Goal: Transaction & Acquisition: Purchase product/service

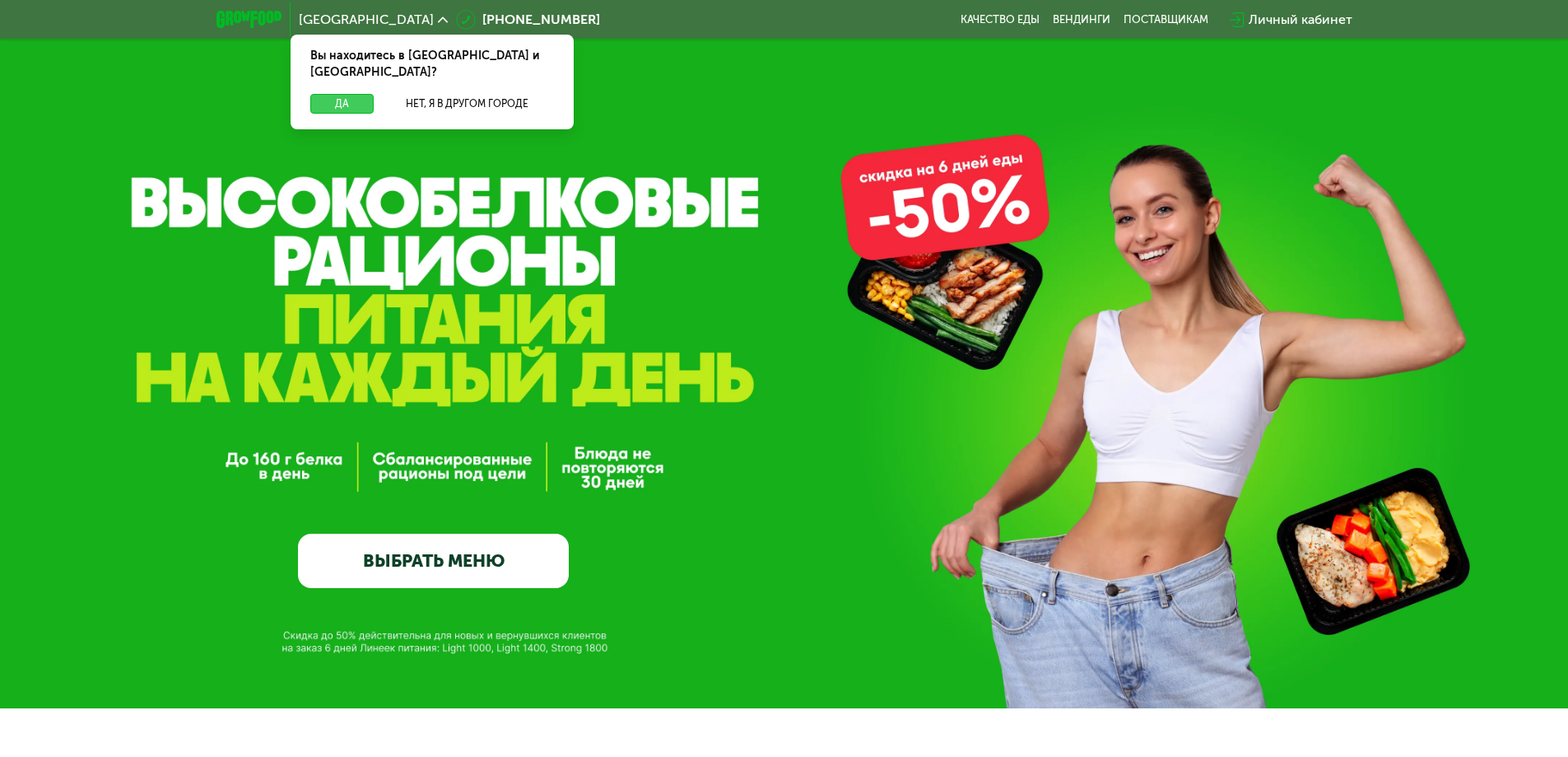
click at [363, 94] on button "Да" at bounding box center [342, 103] width 63 height 20
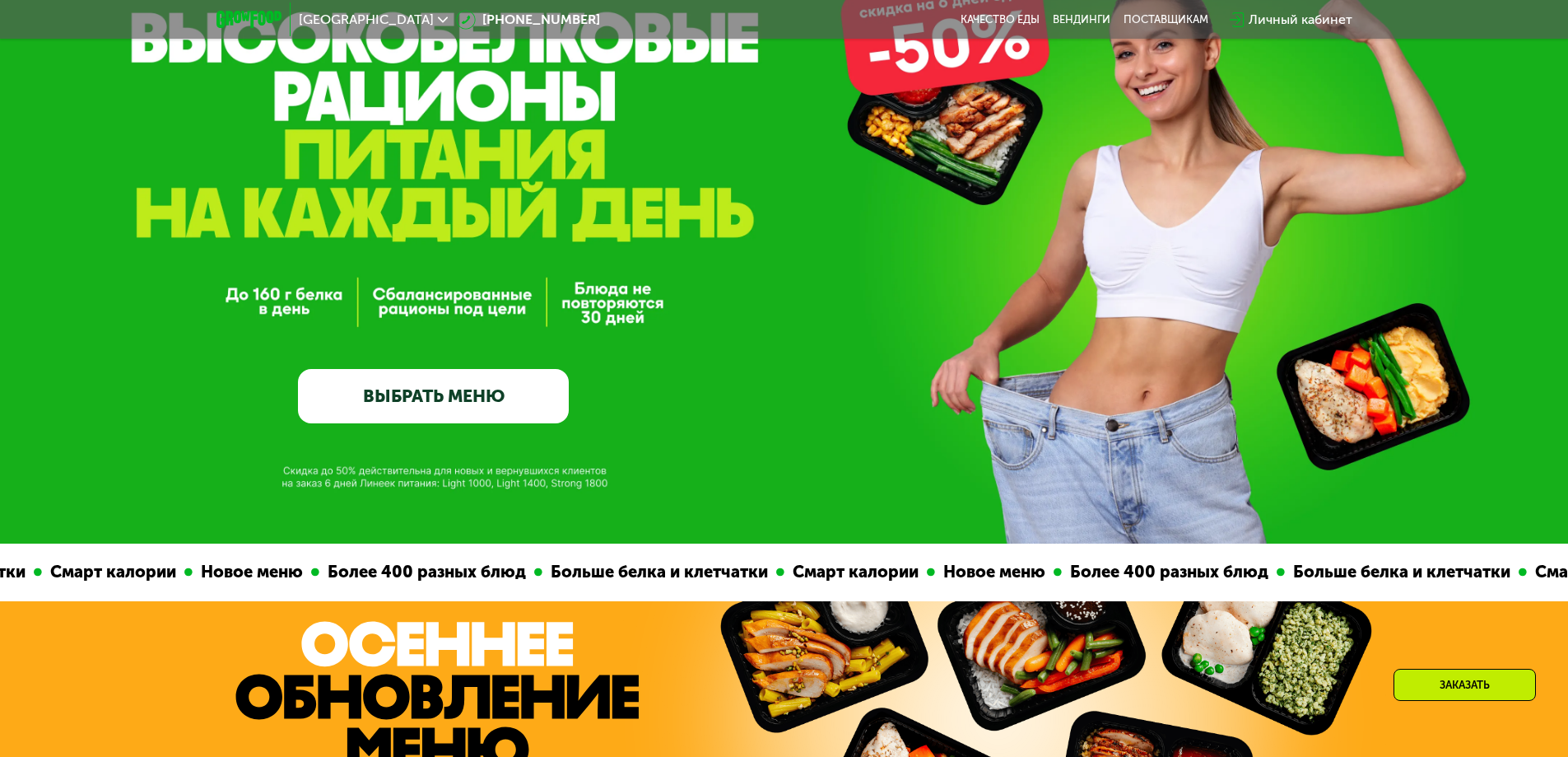
click at [514, 379] on link "ВЫБРАТЬ МЕНЮ" at bounding box center [433, 396] width 271 height 54
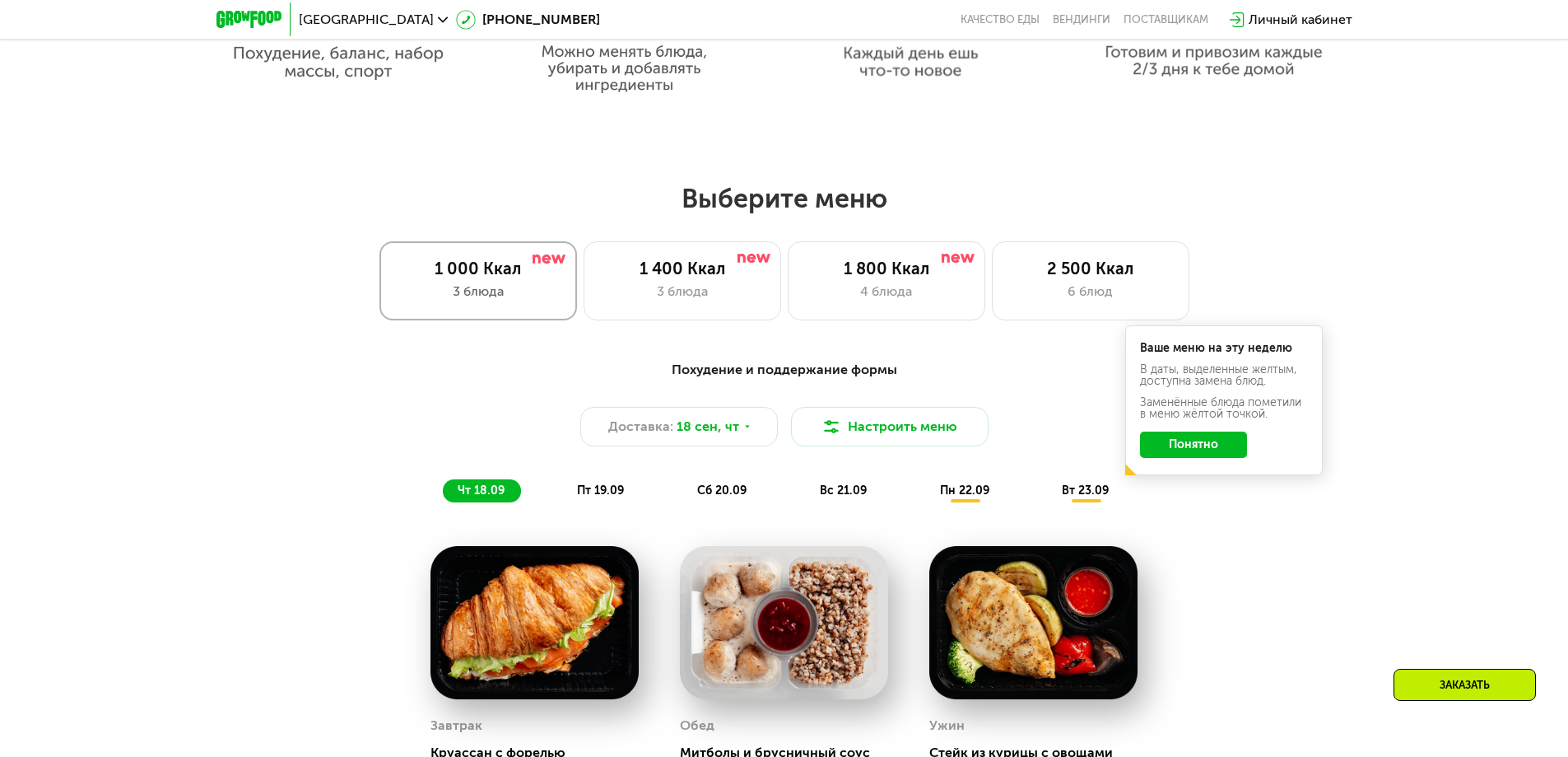
scroll to position [1365, 0]
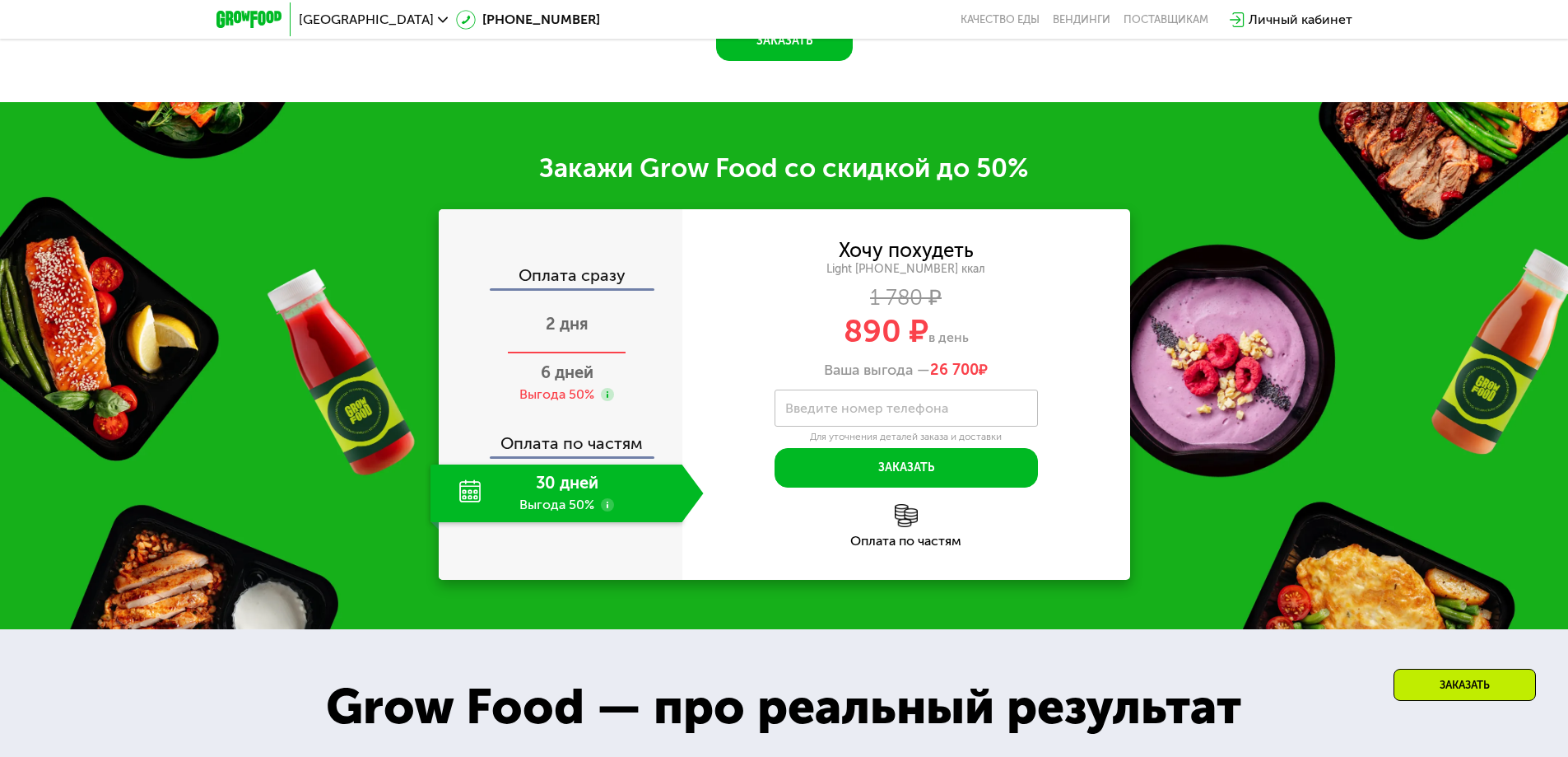
click at [564, 324] on span "2 дня" at bounding box center [567, 323] width 43 height 20
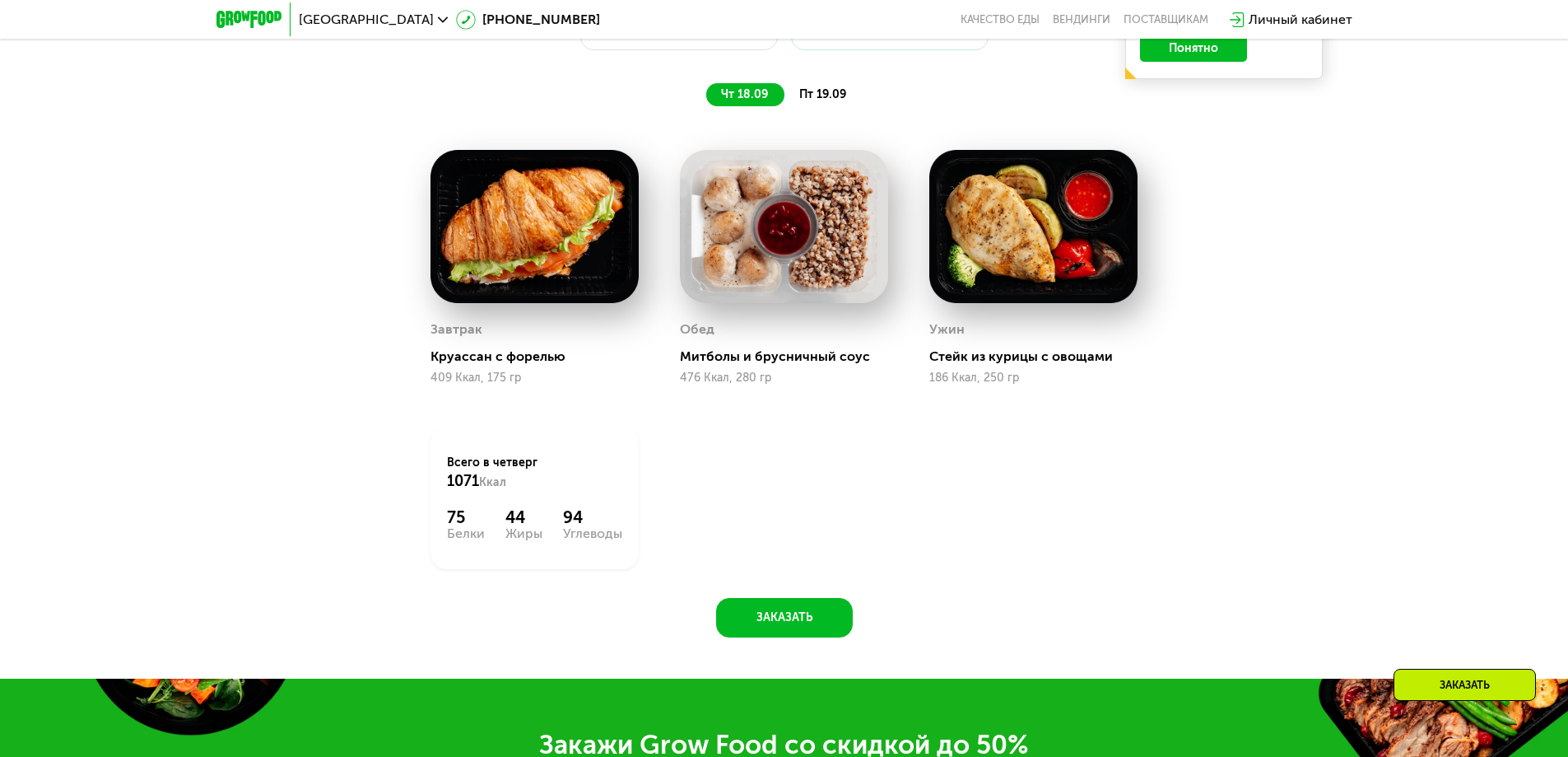
scroll to position [1283, 0]
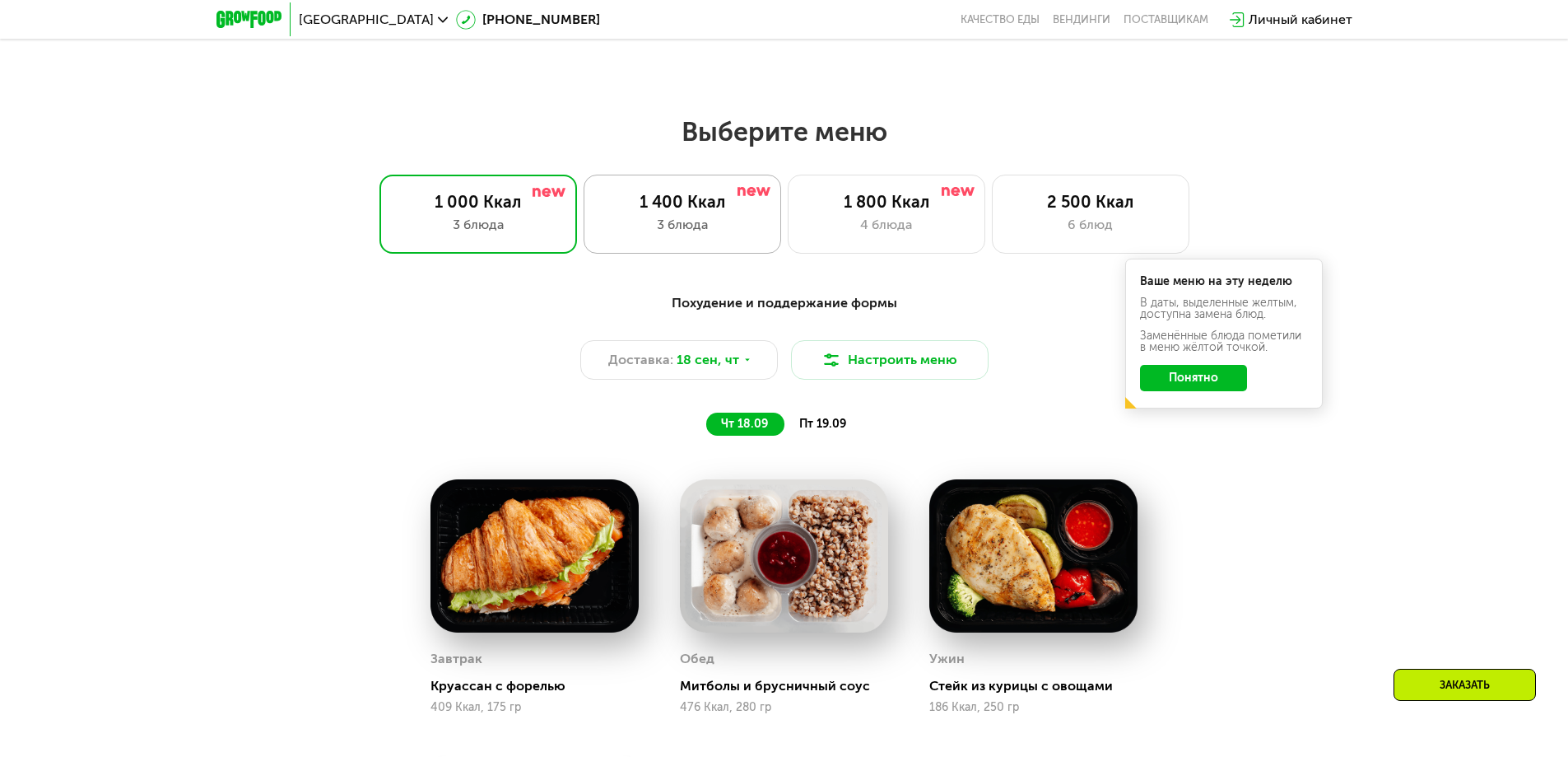
click at [719, 228] on div "3 блюда" at bounding box center [682, 224] width 163 height 20
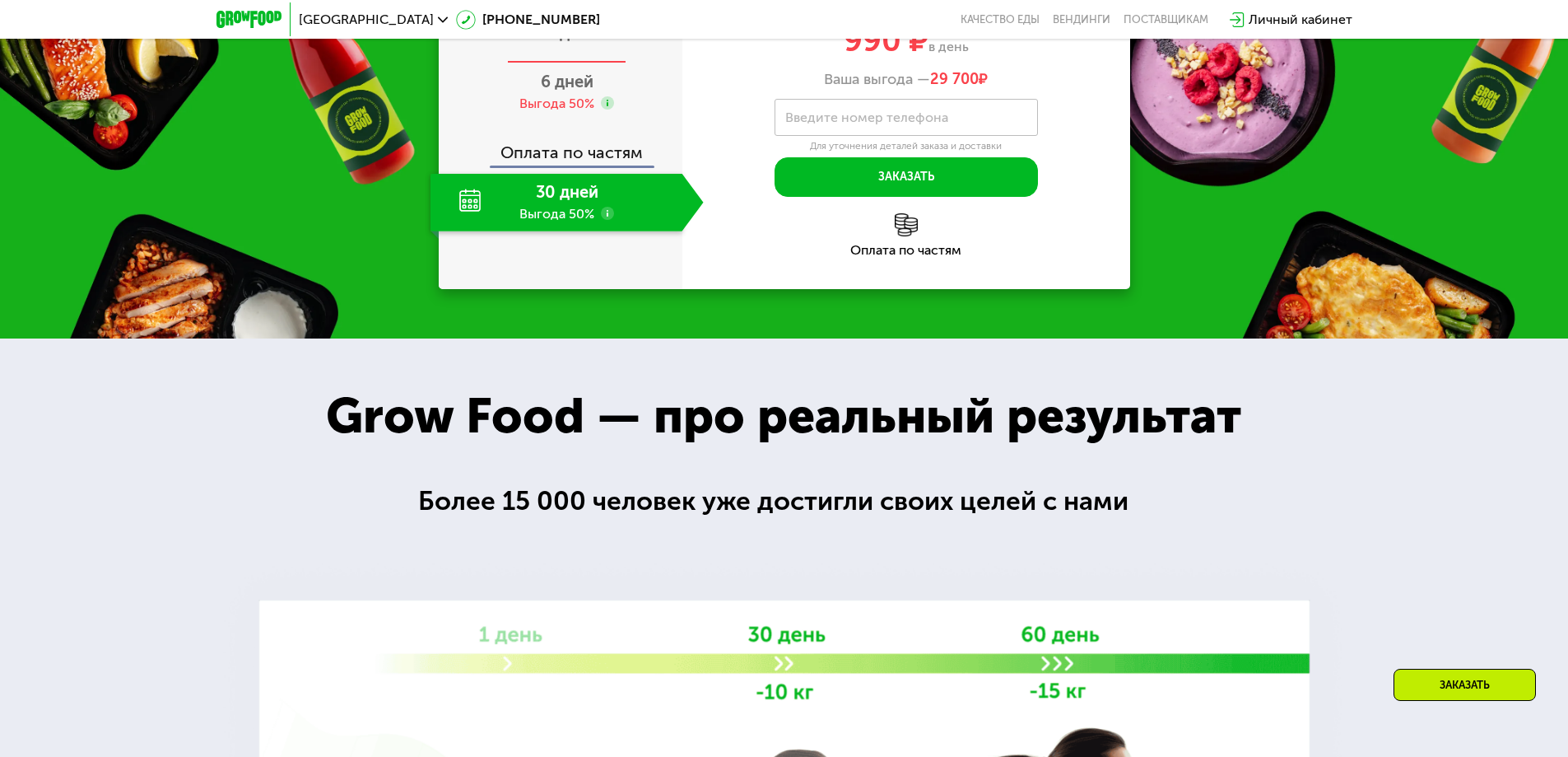
click at [575, 43] on span "2 дня" at bounding box center [567, 32] width 43 height 20
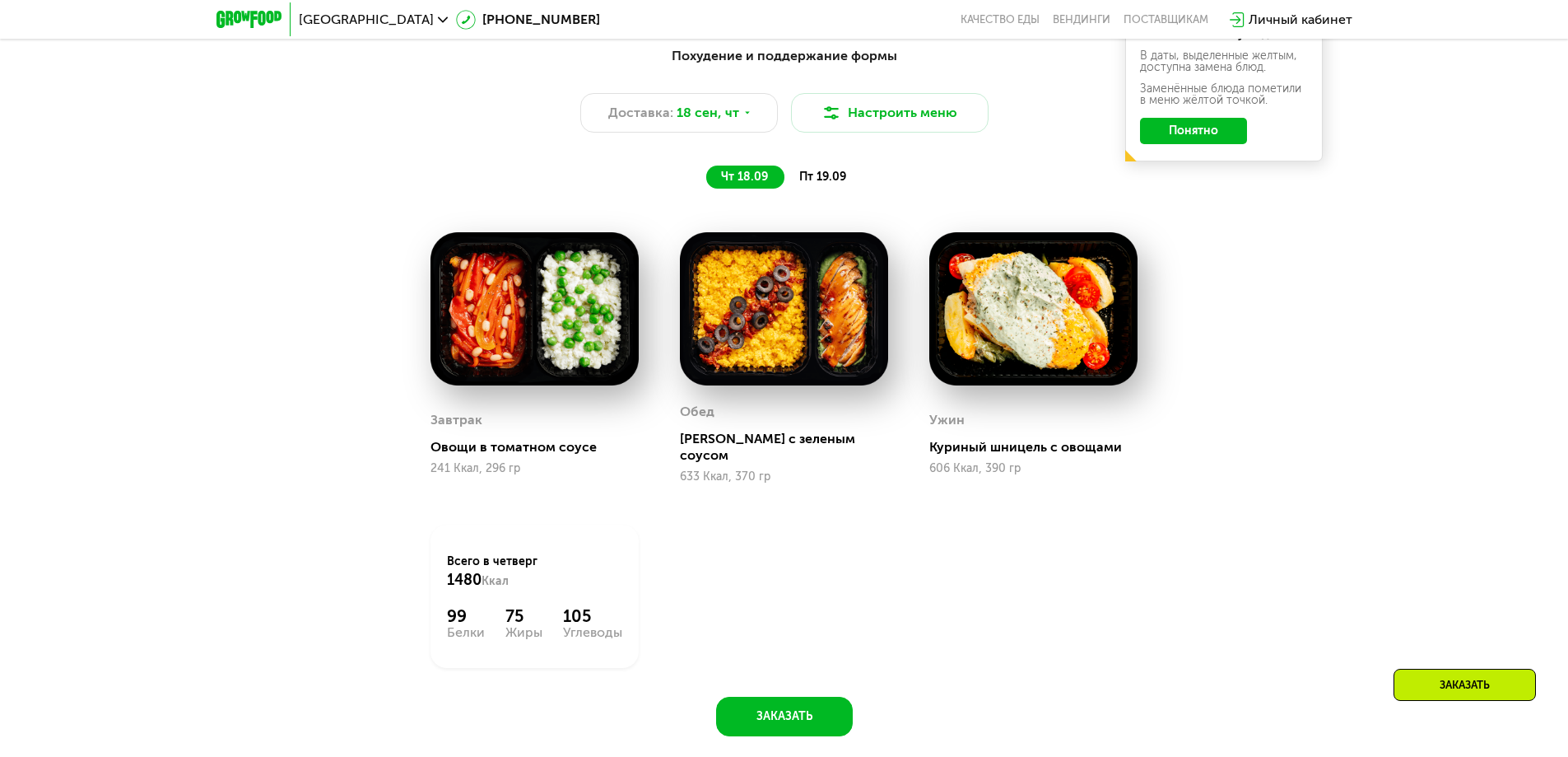
scroll to position [2024, 0]
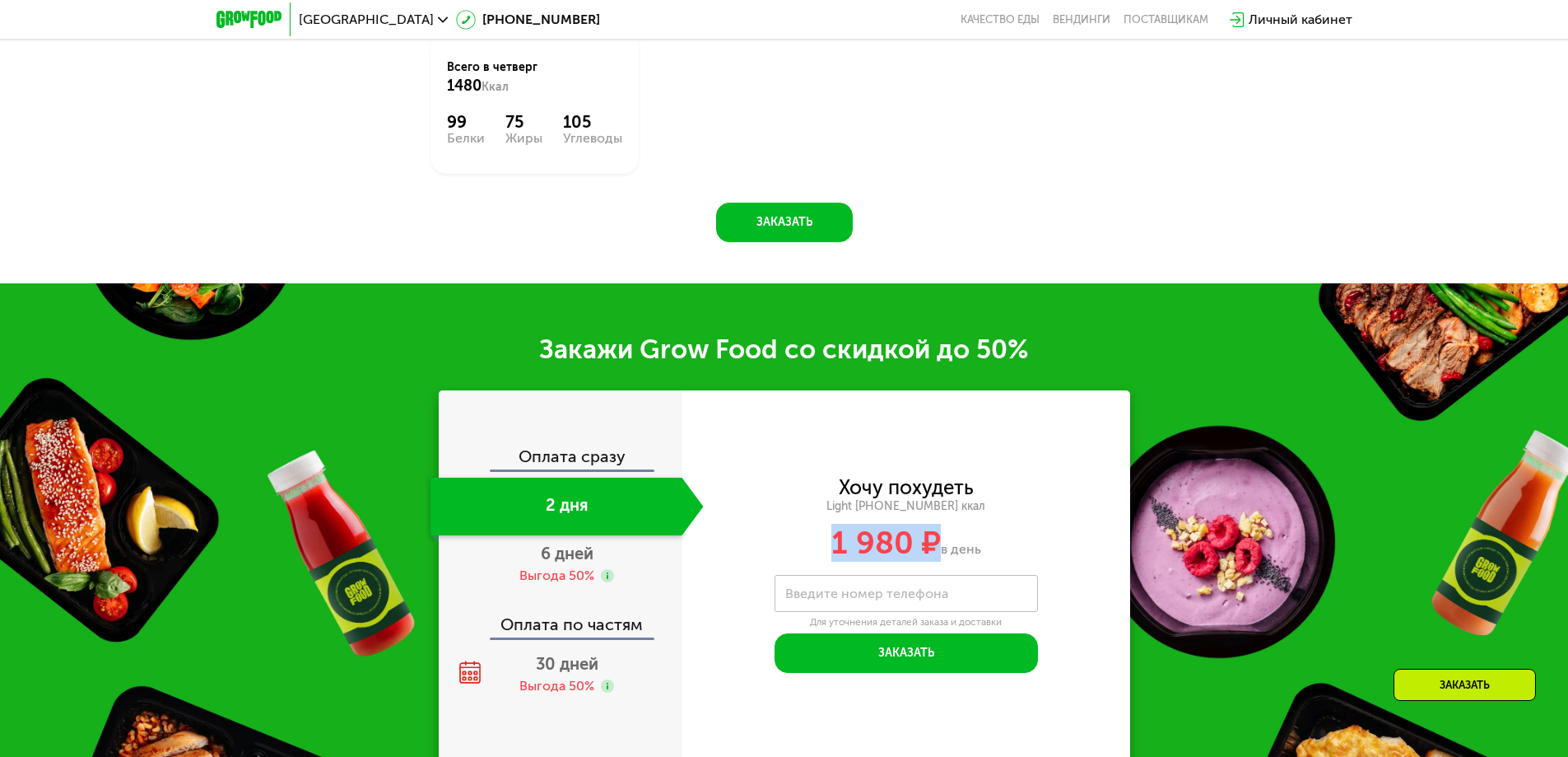
drag, startPoint x: 930, startPoint y: 527, endPoint x: 810, endPoint y: 519, distance: 120.3
click at [810, 527] on div "1 980 ₽ в день" at bounding box center [907, 542] width 448 height 32
click at [853, 637] on button "Заказать" at bounding box center [906, 653] width 263 height 39
click at [844, 575] on div "Введите номер телефона" at bounding box center [906, 594] width 263 height 37
drag, startPoint x: 846, startPoint y: 535, endPoint x: 955, endPoint y: 511, distance: 111.6
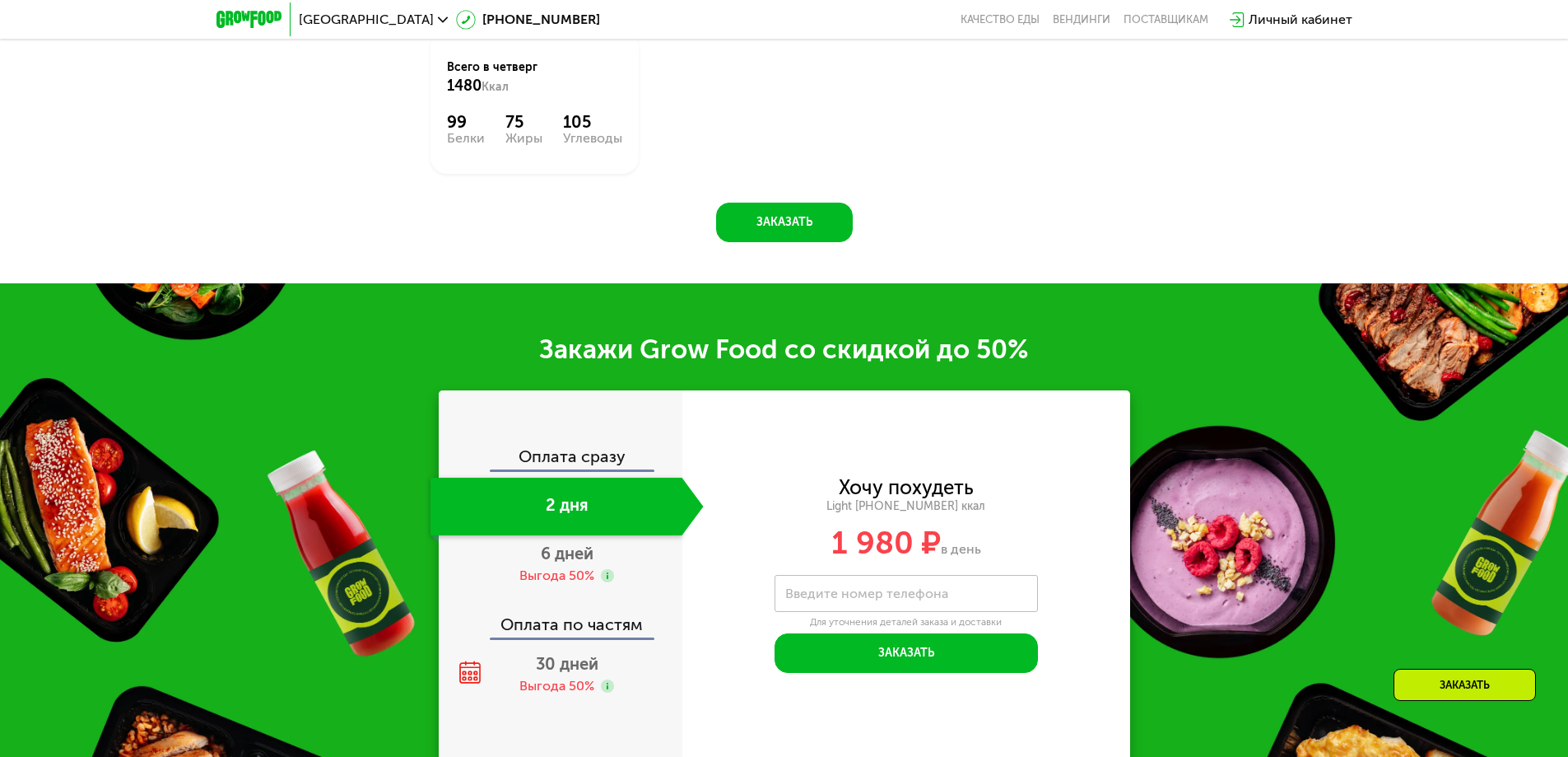
click at [1035, 527] on div "1 980 ₽ в день" at bounding box center [907, 542] width 448 height 32
click at [556, 566] on div "Выгода 50%" at bounding box center [557, 575] width 75 height 18
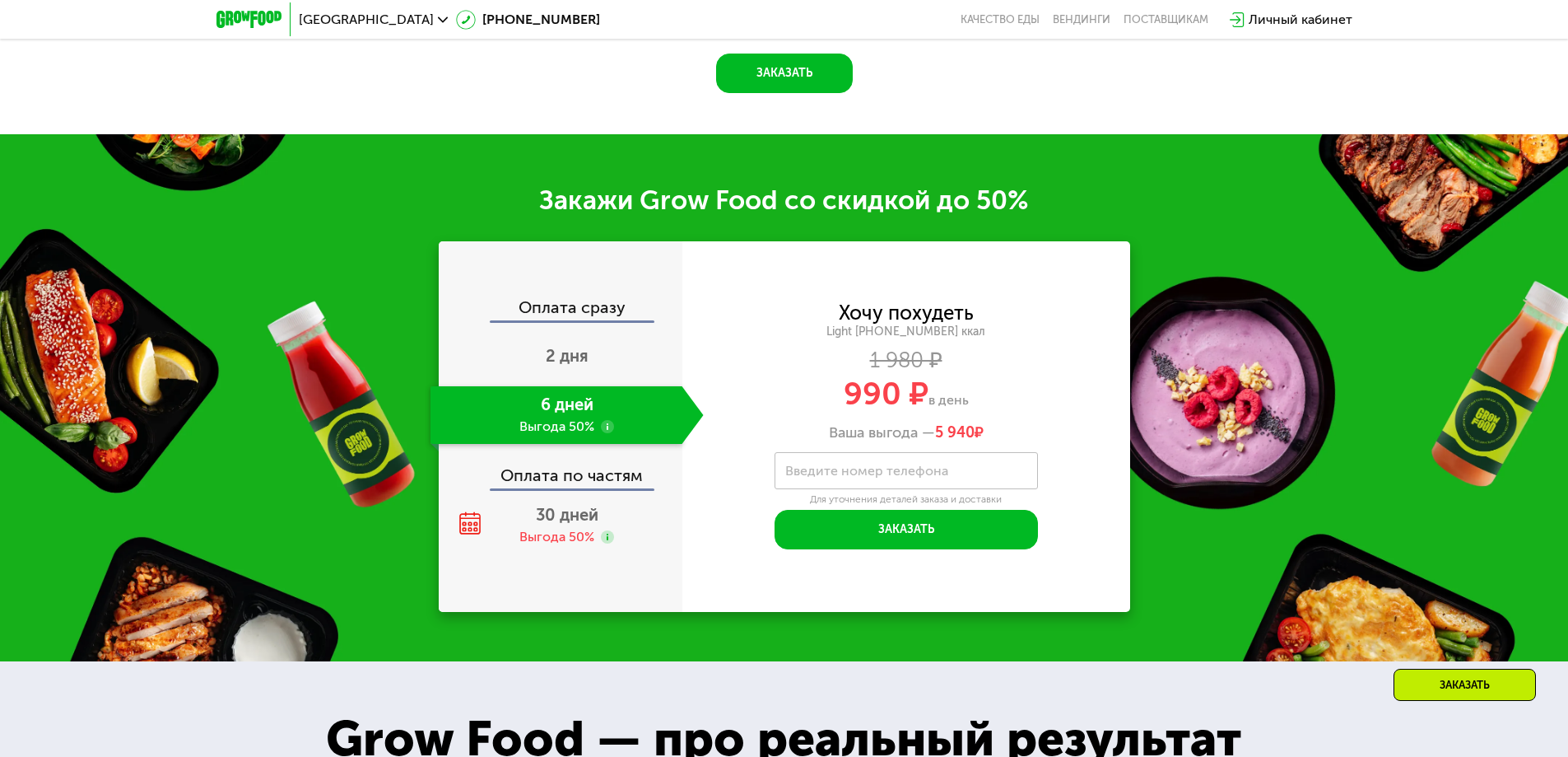
scroll to position [2354, 0]
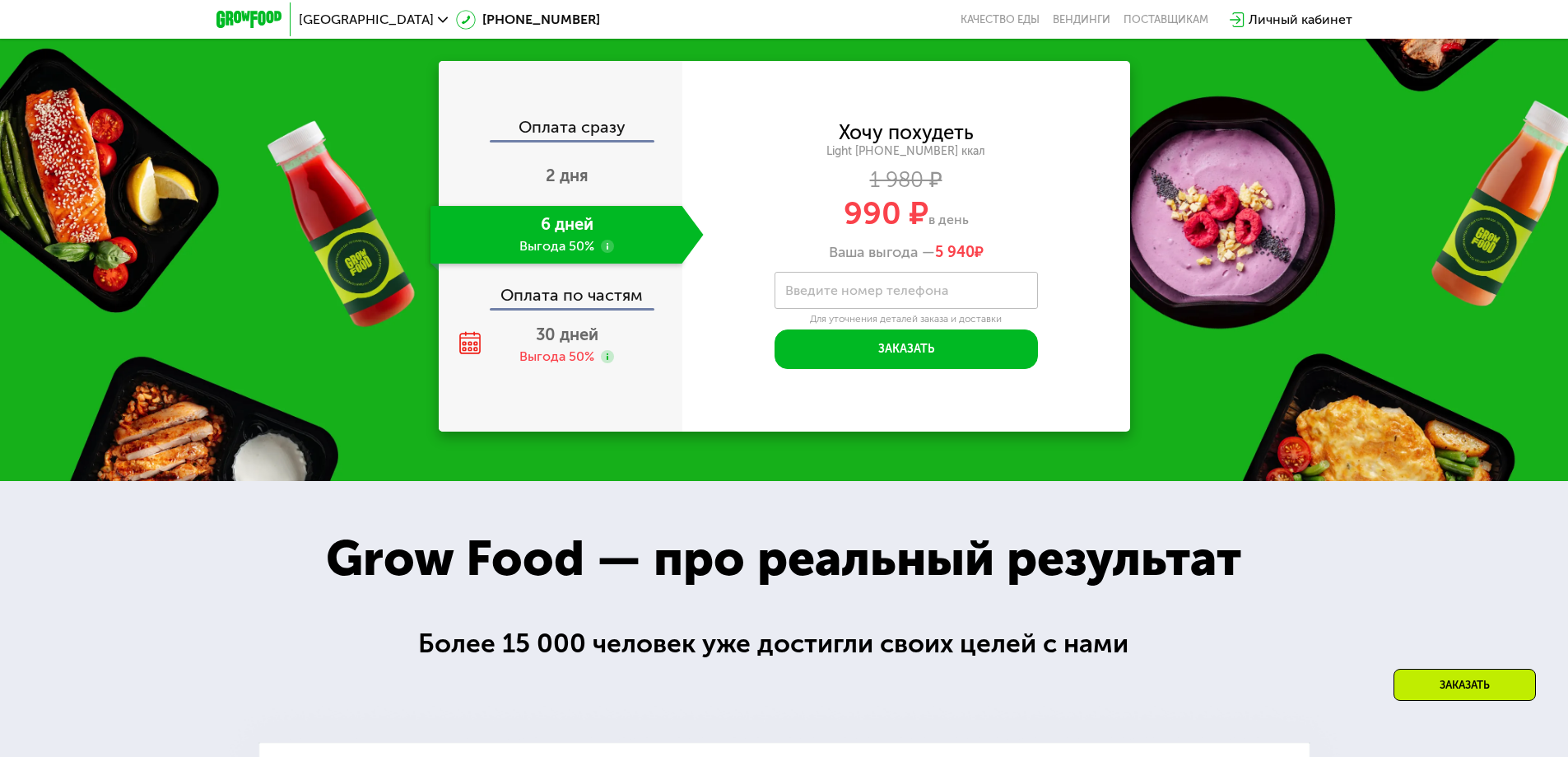
click at [611, 363] on div "Оплата сразу 2 дня 6 дней Выгода 50% Оплата по частям 30 дней Выгода 50%" at bounding box center [560, 246] width 243 height 370
click at [585, 347] on div "Выгода 50%" at bounding box center [557, 356] width 75 height 18
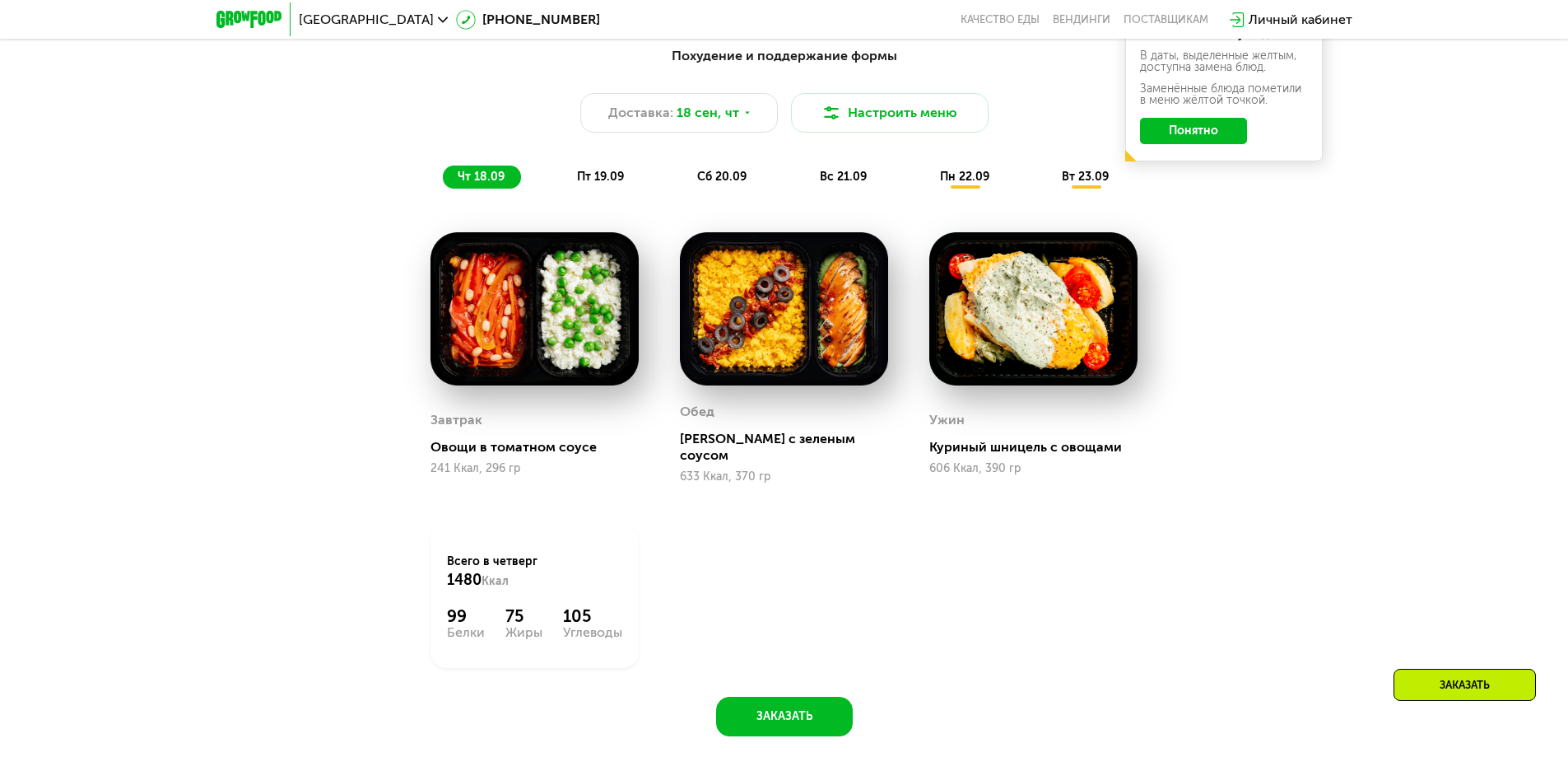
drag, startPoint x: 675, startPoint y: 279, endPoint x: 707, endPoint y: 173, distance: 110.7
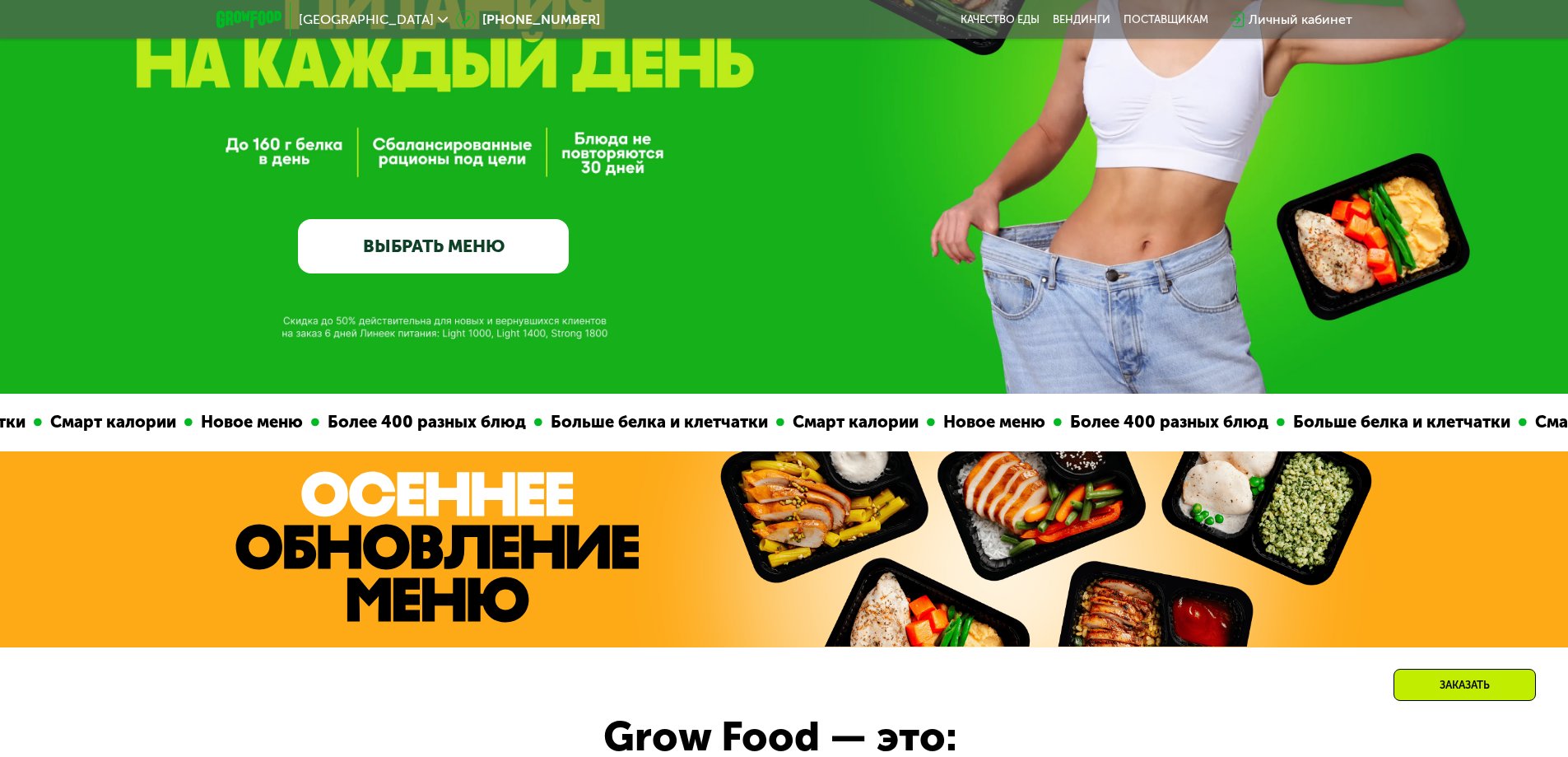
scroll to position [83, 0]
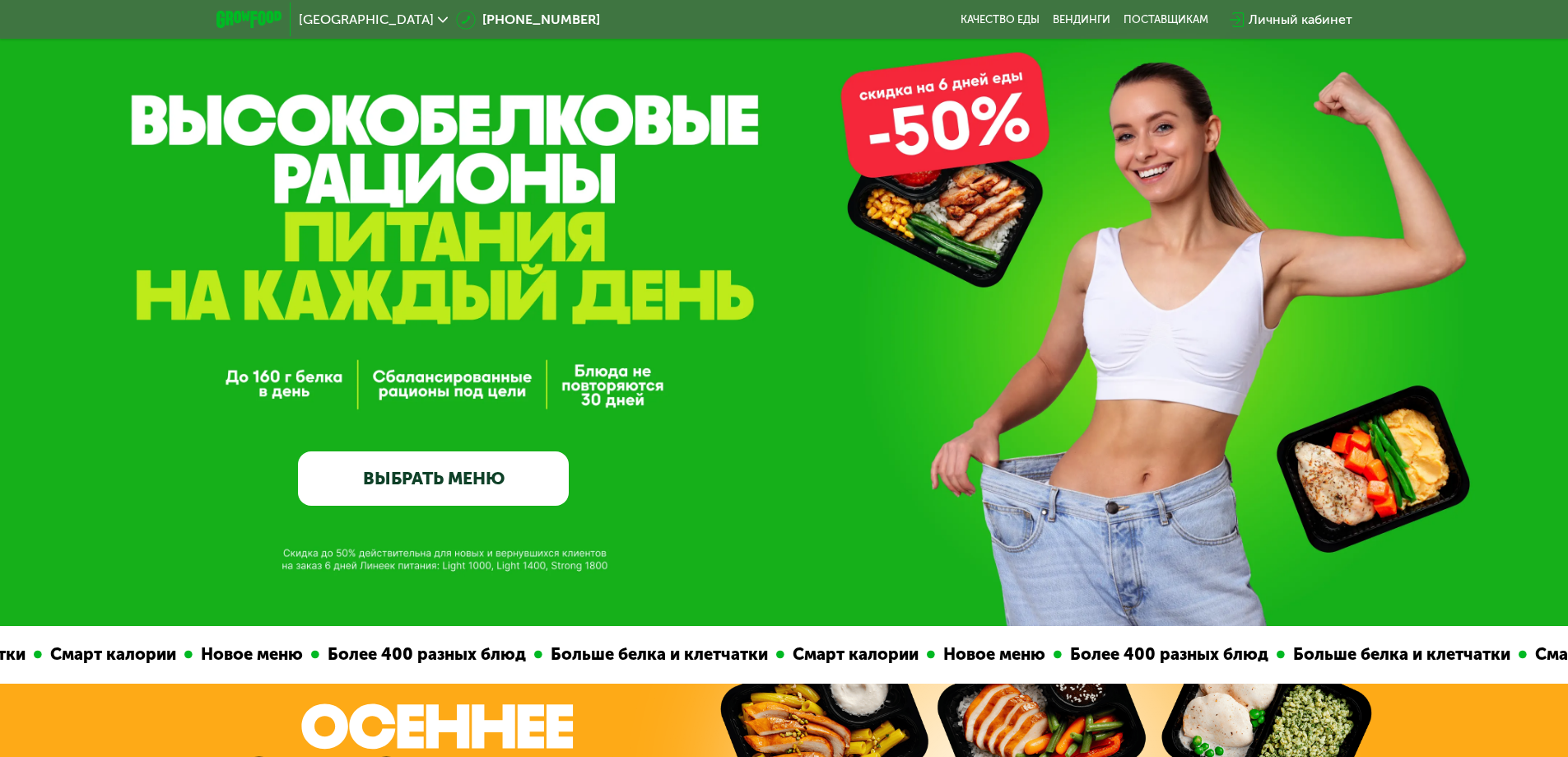
click at [477, 469] on link "ВЫБРАТЬ МЕНЮ" at bounding box center [433, 479] width 271 height 54
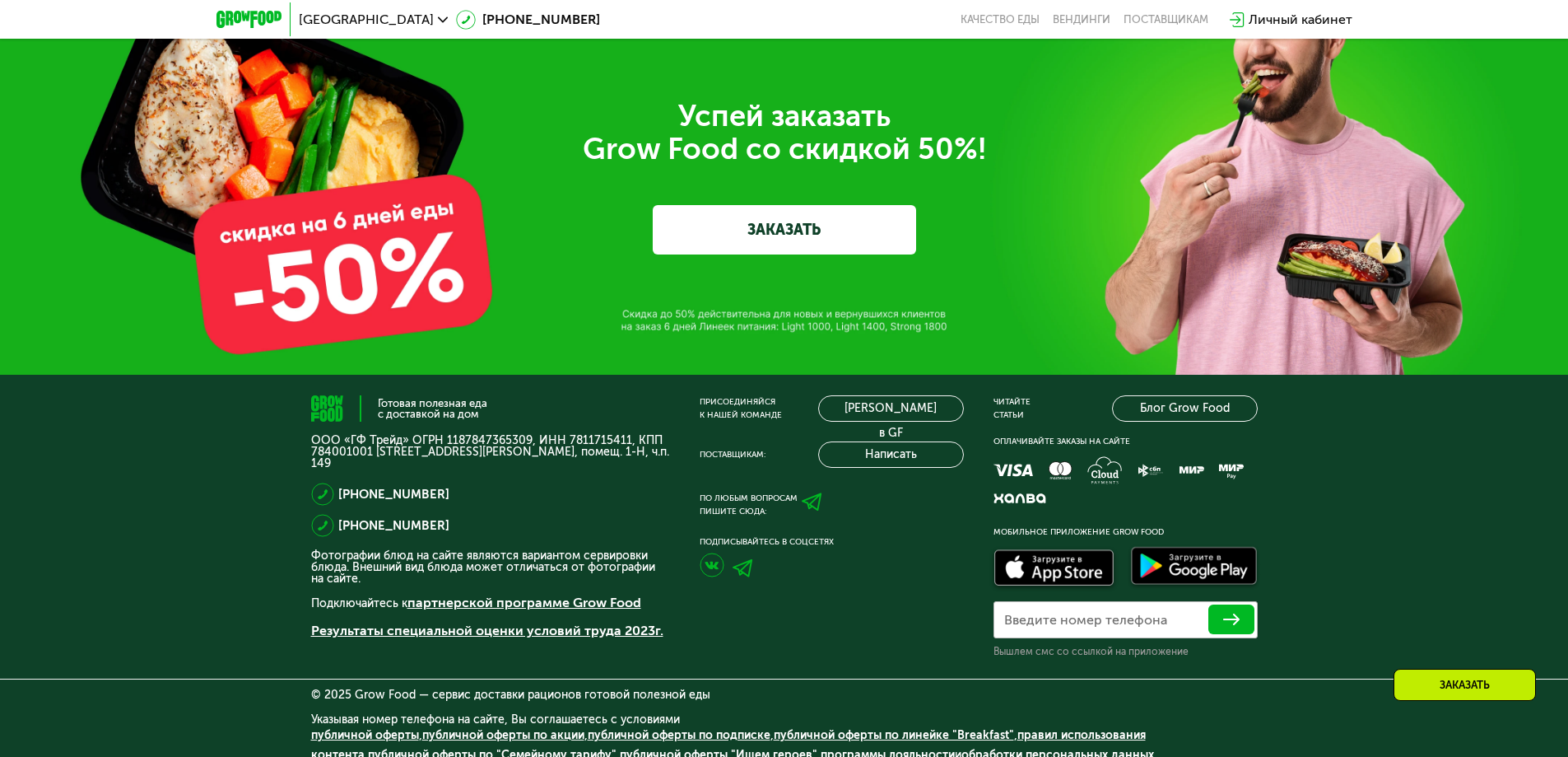
scroll to position [5650, 0]
